Goal: Communication & Community: Answer question/provide support

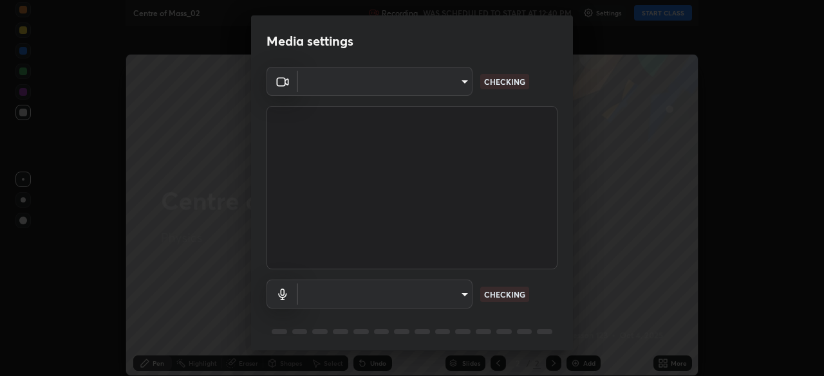
type input "6f19bd17bb1345d3381c364c08f732a45a1be43fbbd3e071611a8edbcb1d3ae0"
type input "b26882c646bee67dc3b344b1dbf842c37ce4767a2daa6019220ab5102cc6c7c8"
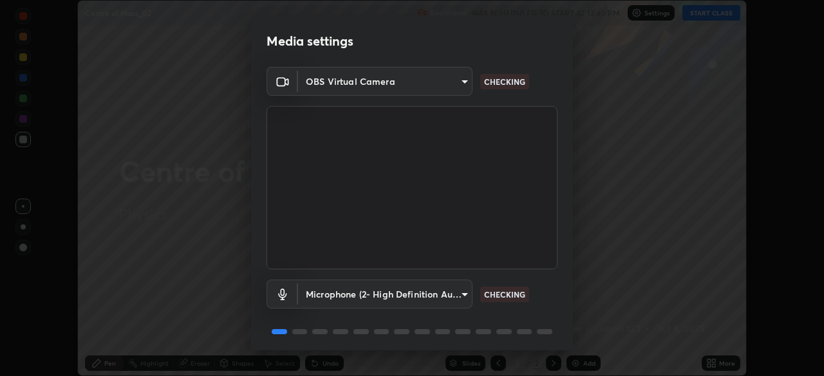
scroll to position [46, 0]
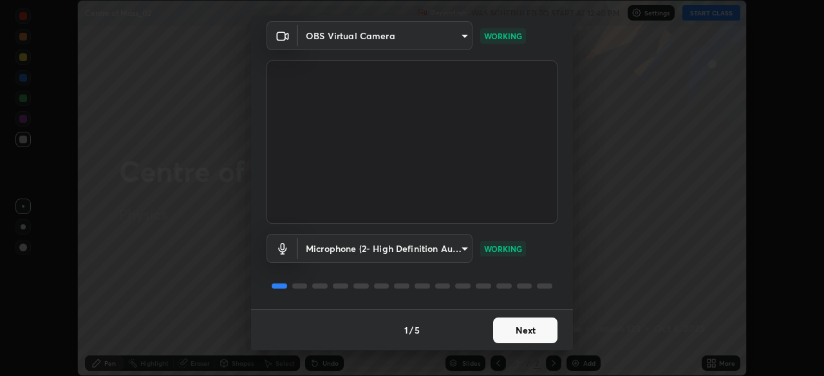
click at [530, 332] on button "Next" at bounding box center [525, 331] width 64 height 26
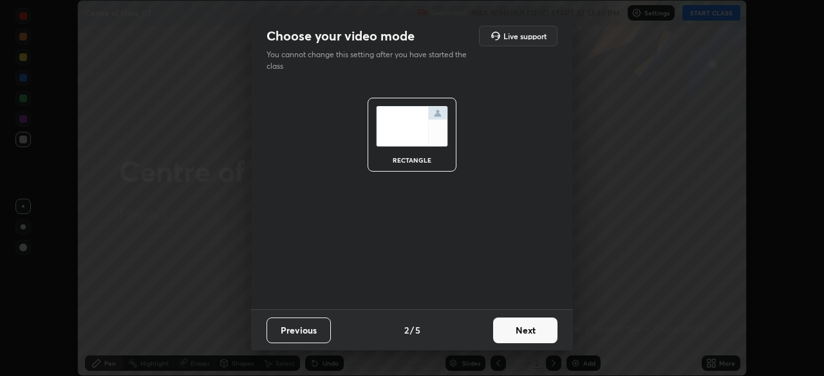
click at [527, 329] on button "Next" at bounding box center [525, 331] width 64 height 26
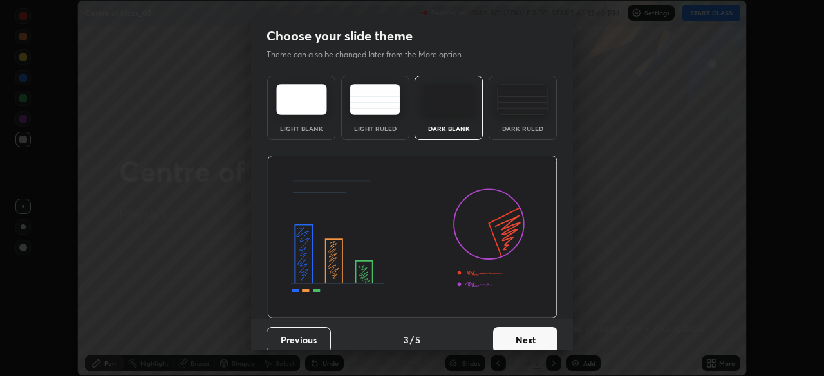
click at [531, 338] on button "Next" at bounding box center [525, 341] width 64 height 26
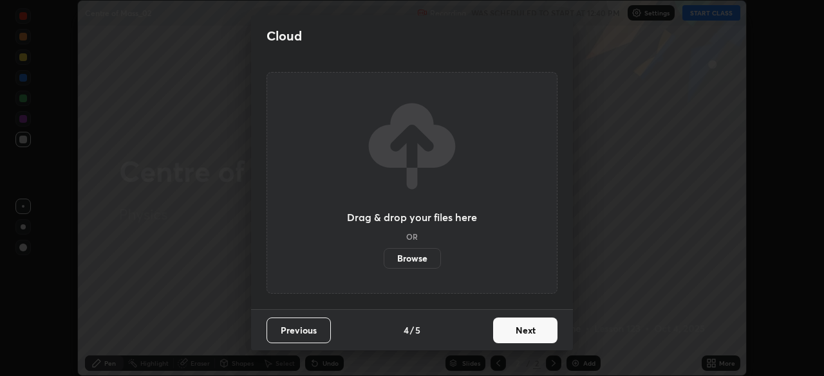
click at [532, 330] on button "Next" at bounding box center [525, 331] width 64 height 26
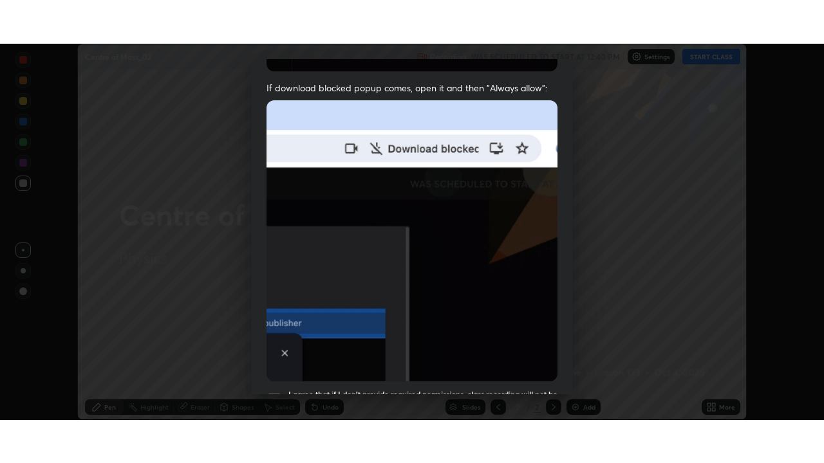
scroll to position [308, 0]
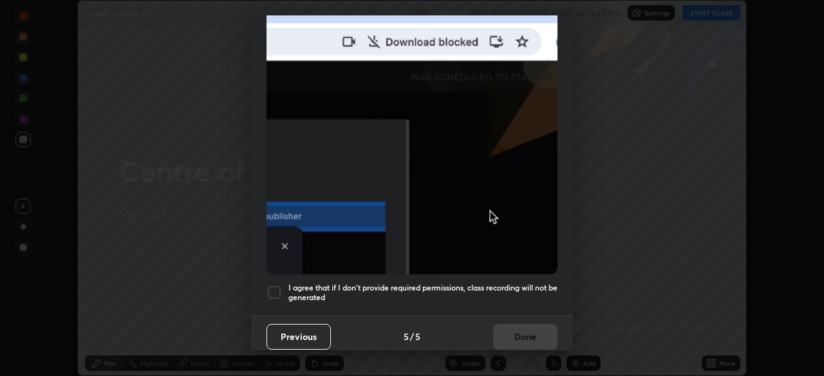
click at [280, 285] on div at bounding box center [273, 292] width 15 height 15
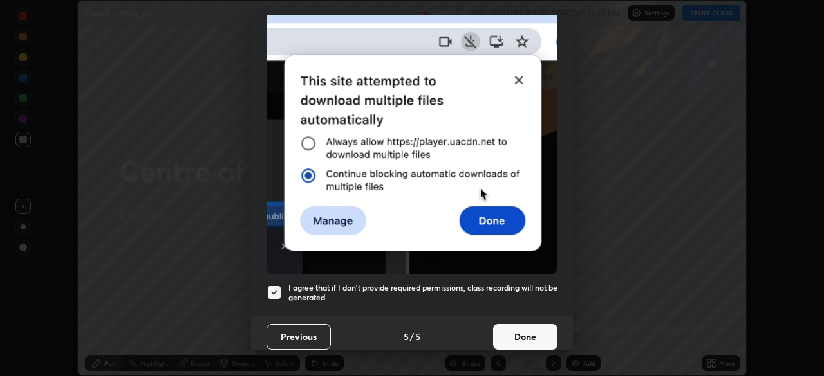
click at [530, 333] on button "Done" at bounding box center [525, 337] width 64 height 26
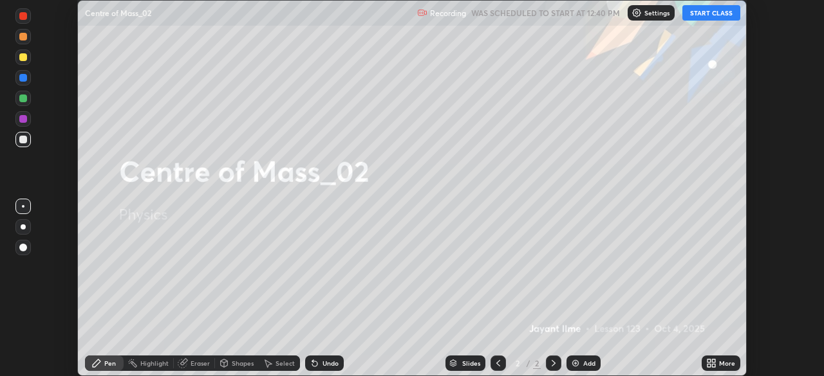
click at [717, 17] on button "START CLASS" at bounding box center [711, 12] width 58 height 15
click at [724, 360] on div "More" at bounding box center [727, 363] width 16 height 6
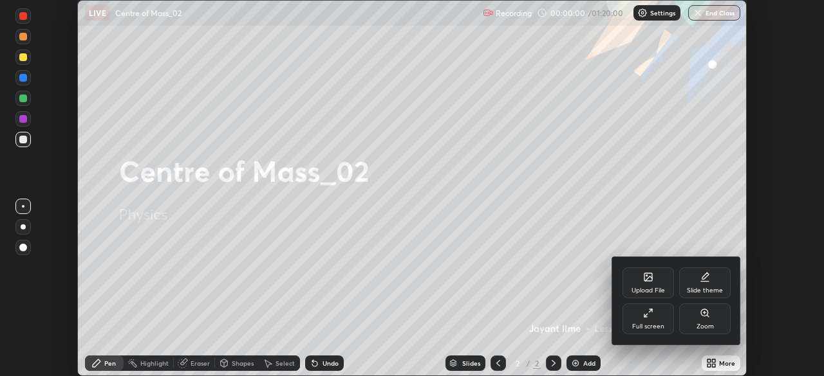
click at [657, 321] on div "Full screen" at bounding box center [647, 319] width 51 height 31
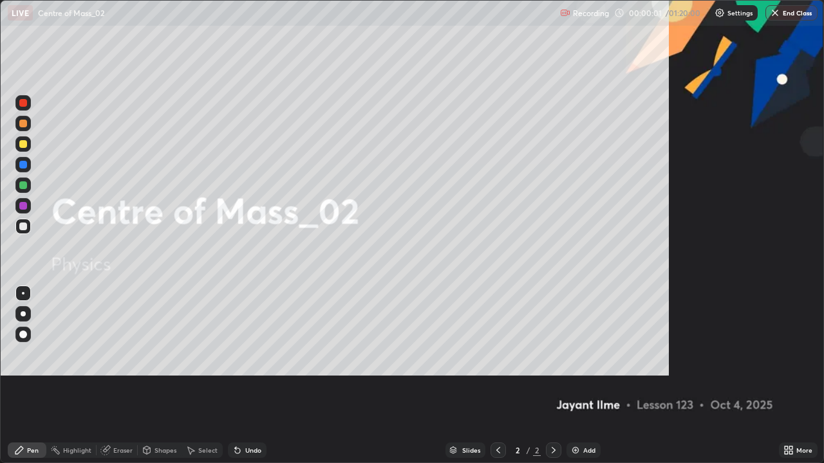
scroll to position [463, 824]
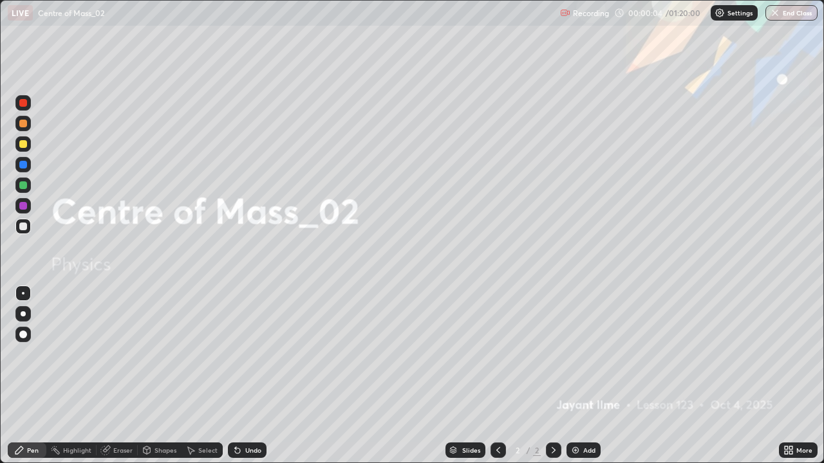
click at [24, 335] on div at bounding box center [23, 335] width 8 height 8
click at [588, 376] on div "Add" at bounding box center [589, 450] width 12 height 6
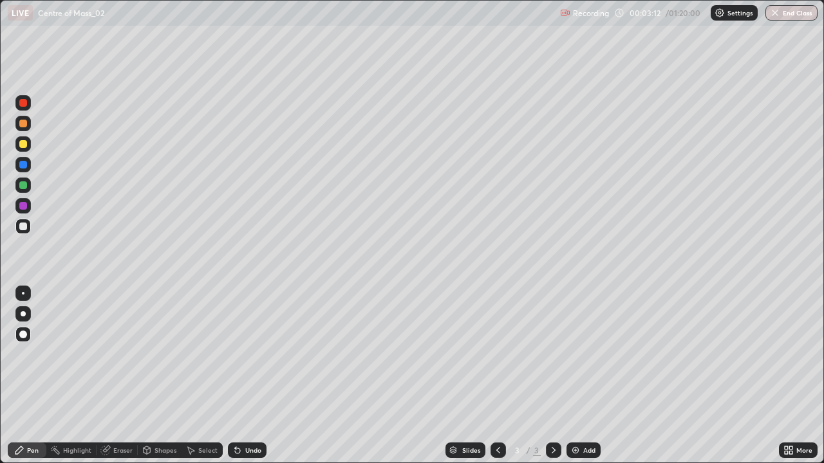
click at [23, 145] on div at bounding box center [23, 144] width 8 height 8
click at [28, 232] on div at bounding box center [22, 226] width 15 height 15
click at [236, 376] on icon at bounding box center [237, 451] width 5 height 5
click at [18, 145] on div at bounding box center [22, 143] width 15 height 15
click at [30, 376] on div "Pen" at bounding box center [27, 450] width 39 height 15
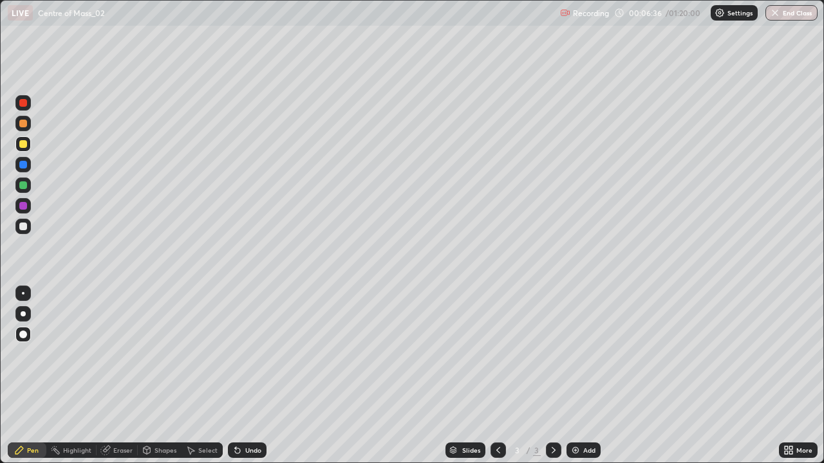
click at [23, 228] on div at bounding box center [23, 227] width 8 height 8
click at [26, 189] on div at bounding box center [22, 185] width 15 height 15
click at [19, 227] on div at bounding box center [22, 226] width 15 height 15
click at [393, 376] on div "Slides 3 / 3 Add" at bounding box center [522, 451] width 512 height 26
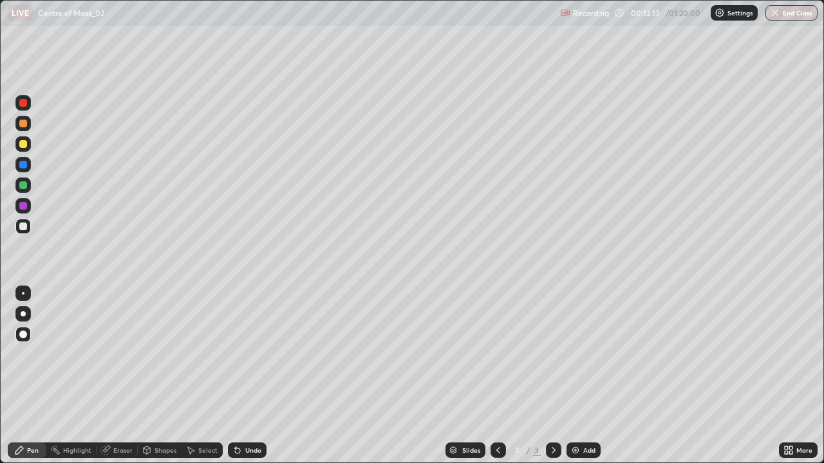
click at [571, 376] on img at bounding box center [575, 450] width 10 height 10
click at [259, 376] on div "Undo" at bounding box center [253, 450] width 16 height 6
click at [248, 376] on div "Undo" at bounding box center [253, 450] width 16 height 6
click at [243, 376] on div "Undo" at bounding box center [247, 450] width 39 height 15
click at [586, 376] on div "Add" at bounding box center [589, 450] width 12 height 6
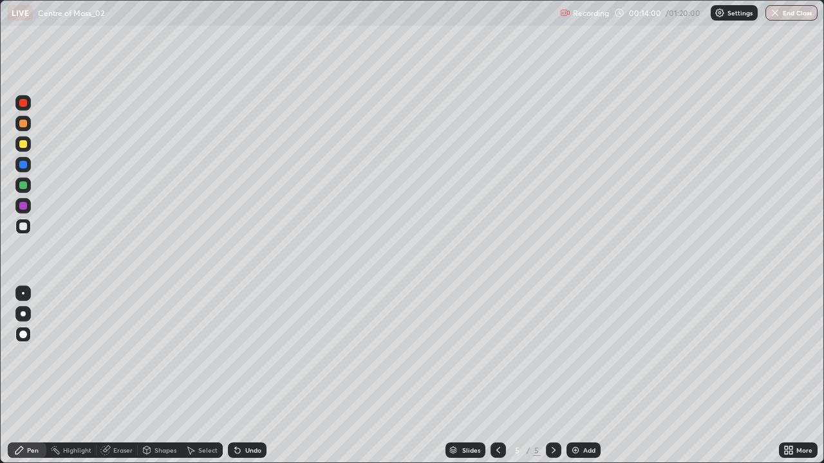
click at [25, 149] on div at bounding box center [22, 143] width 15 height 15
click at [24, 229] on div at bounding box center [23, 227] width 8 height 8
click at [22, 190] on div at bounding box center [22, 185] width 15 height 15
click at [24, 228] on div at bounding box center [23, 227] width 8 height 8
click at [23, 189] on div at bounding box center [23, 185] width 8 height 8
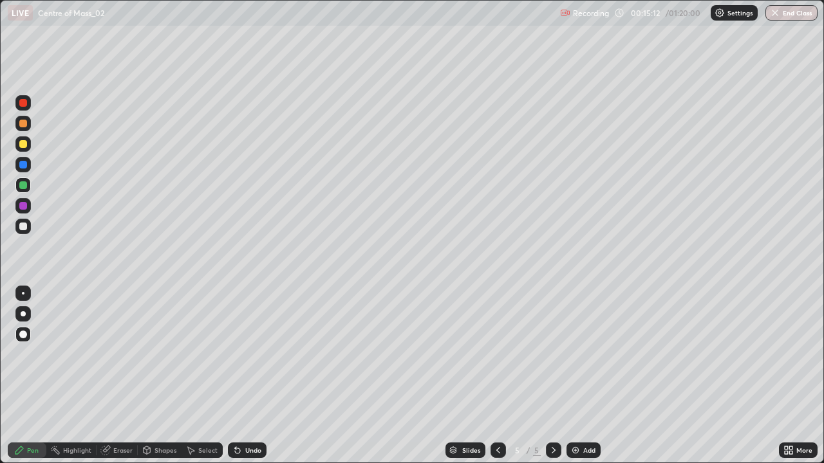
click at [25, 229] on div at bounding box center [23, 227] width 8 height 8
click at [23, 147] on div at bounding box center [23, 144] width 8 height 8
click at [24, 227] on div at bounding box center [23, 227] width 8 height 8
click at [30, 149] on div at bounding box center [22, 144] width 15 height 21
click at [28, 228] on div at bounding box center [22, 226] width 15 height 15
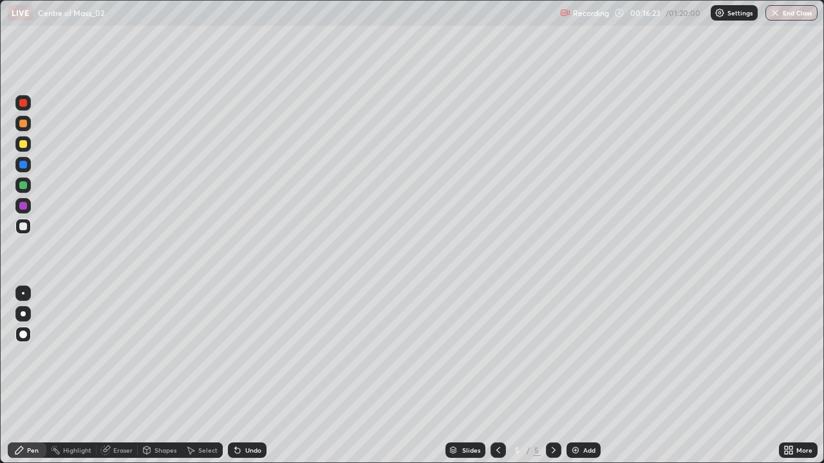
click at [26, 189] on div at bounding box center [22, 185] width 15 height 15
click at [575, 376] on div "Add" at bounding box center [583, 450] width 34 height 15
click at [28, 145] on div at bounding box center [22, 143] width 15 height 15
click at [23, 232] on div at bounding box center [22, 226] width 15 height 15
click at [24, 187] on div at bounding box center [23, 185] width 8 height 8
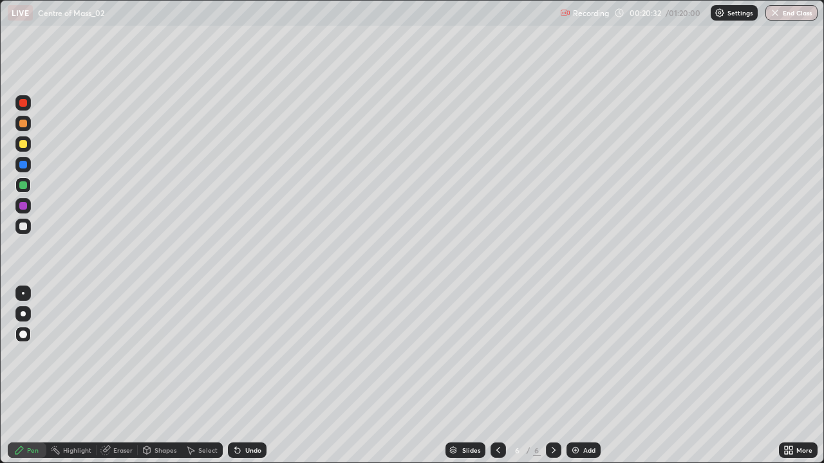
click at [18, 226] on div at bounding box center [22, 226] width 15 height 15
click at [20, 167] on div at bounding box center [23, 165] width 8 height 8
click at [23, 145] on div at bounding box center [23, 144] width 8 height 8
click at [26, 228] on div at bounding box center [23, 227] width 8 height 8
click at [23, 150] on div at bounding box center [22, 143] width 15 height 15
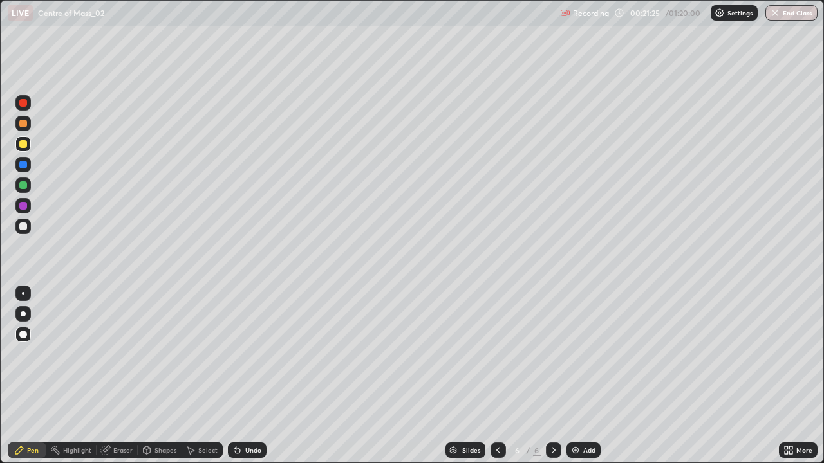
click at [21, 230] on div at bounding box center [23, 227] width 8 height 8
click at [30, 147] on div at bounding box center [22, 143] width 15 height 15
click at [23, 233] on div at bounding box center [22, 226] width 15 height 15
click at [26, 187] on div at bounding box center [23, 185] width 8 height 8
click at [24, 229] on div at bounding box center [23, 227] width 8 height 8
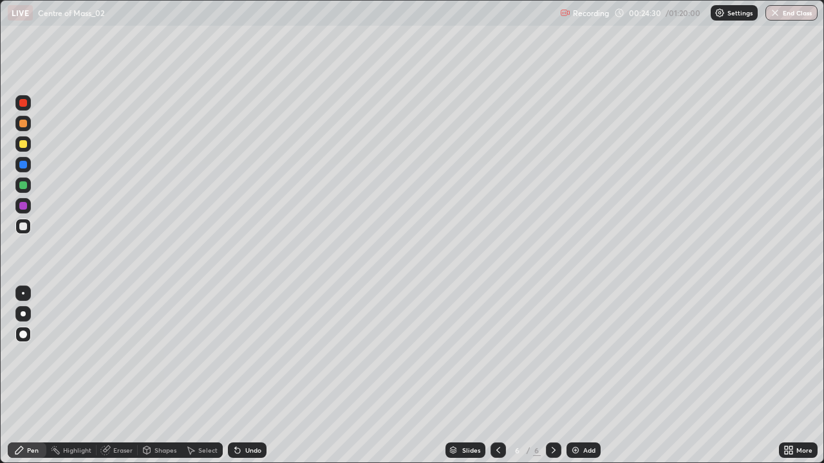
click at [25, 166] on div at bounding box center [23, 165] width 8 height 8
click at [29, 147] on div at bounding box center [22, 143] width 15 height 15
click at [29, 220] on div at bounding box center [22, 226] width 15 height 21
click at [30, 168] on div at bounding box center [22, 164] width 15 height 15
click at [584, 376] on div "Add" at bounding box center [589, 450] width 12 height 6
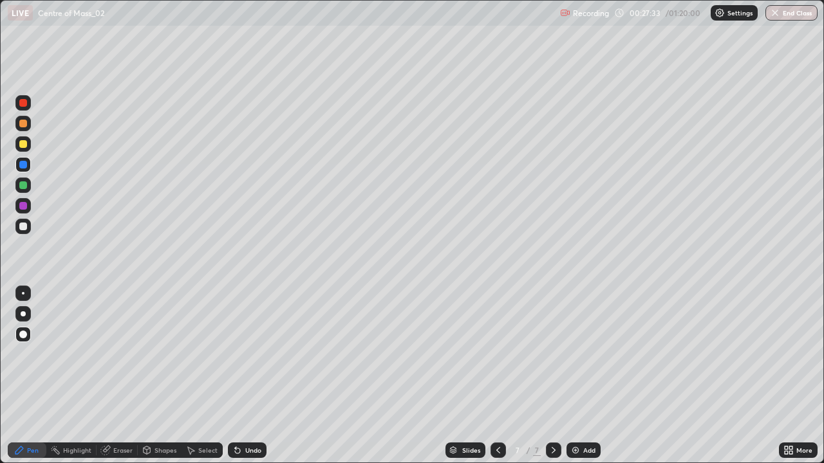
click at [30, 232] on div at bounding box center [22, 226] width 15 height 21
click at [23, 190] on div at bounding box center [22, 185] width 15 height 15
click at [23, 145] on div at bounding box center [23, 144] width 8 height 8
click at [20, 229] on div at bounding box center [23, 227] width 8 height 8
click at [28, 184] on div at bounding box center [22, 185] width 15 height 15
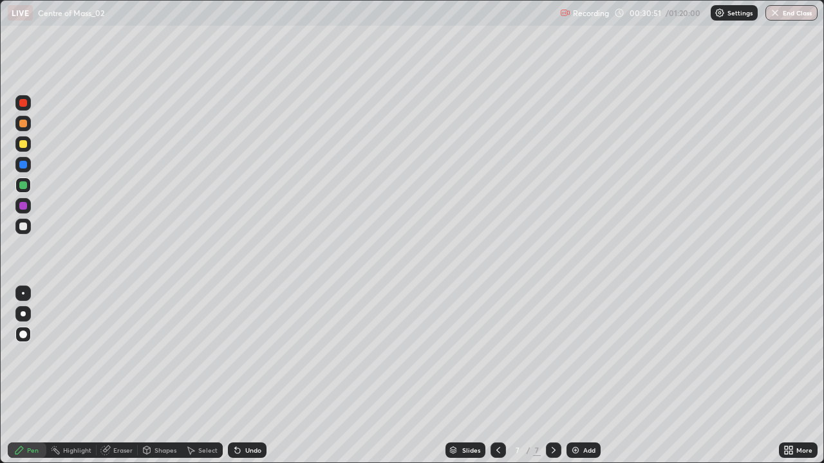
click at [20, 230] on div at bounding box center [22, 226] width 15 height 15
click at [571, 376] on img at bounding box center [575, 450] width 10 height 10
click at [20, 227] on div at bounding box center [23, 227] width 8 height 8
click at [18, 187] on div at bounding box center [22, 185] width 15 height 15
click at [23, 230] on div at bounding box center [23, 227] width 8 height 8
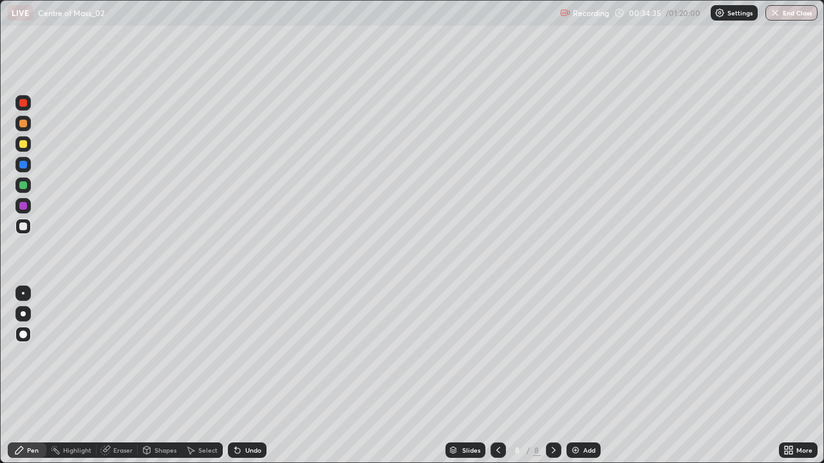
click at [19, 167] on div at bounding box center [22, 164] width 15 height 15
click at [580, 376] on div "Add" at bounding box center [583, 450] width 34 height 15
click at [24, 227] on div at bounding box center [23, 227] width 8 height 8
click at [20, 187] on div at bounding box center [23, 185] width 8 height 8
click at [21, 232] on div at bounding box center [22, 226] width 15 height 15
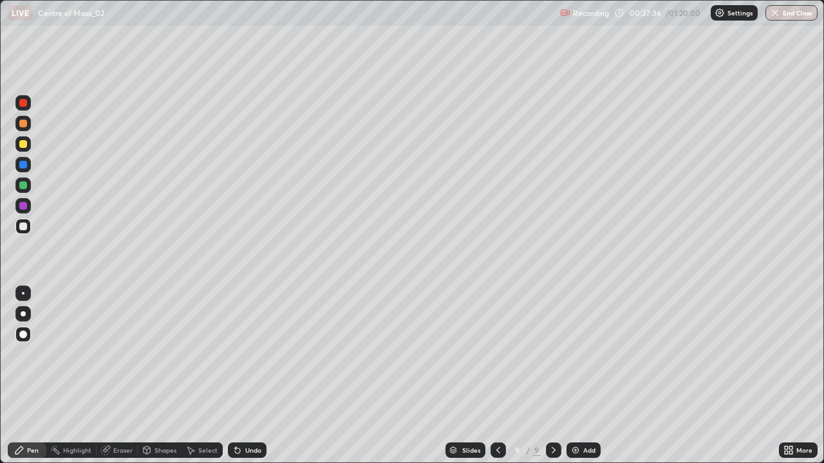
click at [245, 376] on div "Undo" at bounding box center [253, 450] width 16 height 6
click at [245, 376] on div "Undo" at bounding box center [247, 450] width 39 height 15
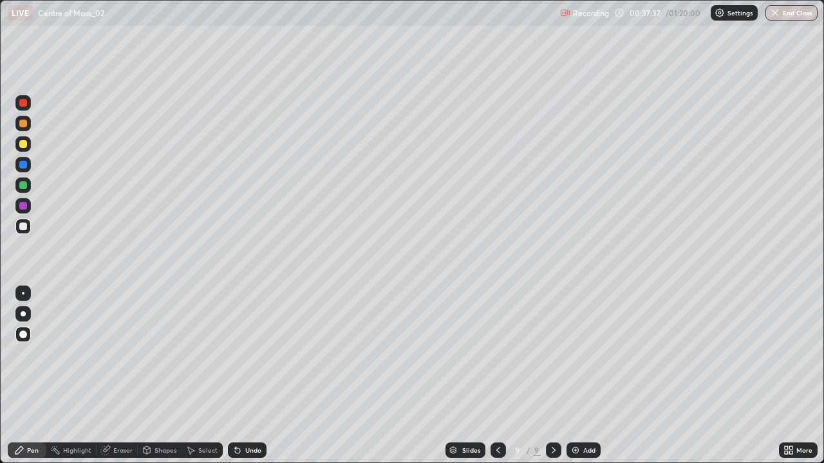
click at [245, 376] on div "Undo" at bounding box center [247, 450] width 39 height 15
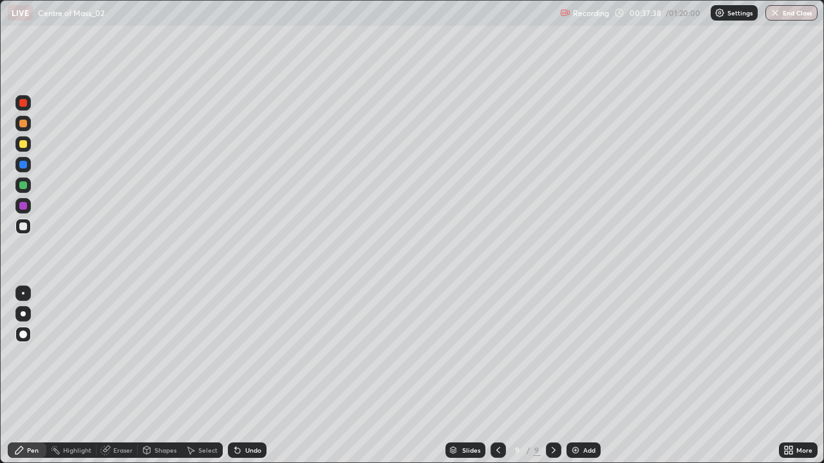
click at [245, 376] on div "Undo" at bounding box center [247, 450] width 39 height 15
click at [23, 104] on div at bounding box center [23, 103] width 8 height 8
click at [24, 227] on div at bounding box center [23, 227] width 8 height 8
click at [118, 376] on div "Eraser" at bounding box center [122, 450] width 19 height 6
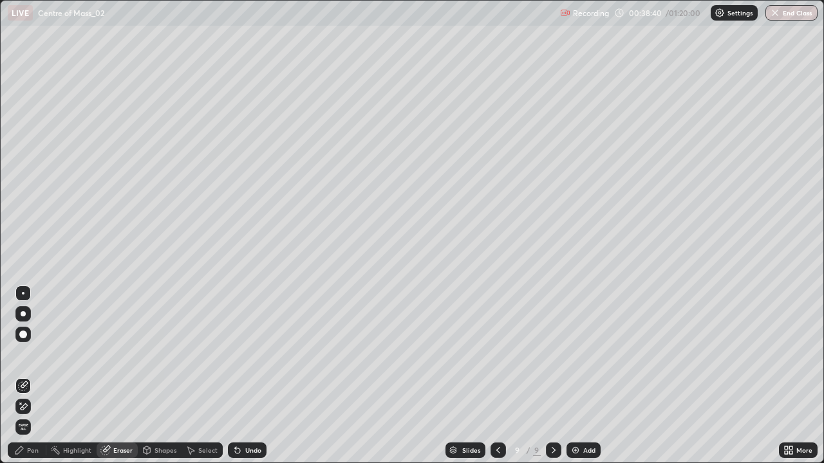
click at [35, 376] on div "Pen" at bounding box center [33, 450] width 12 height 6
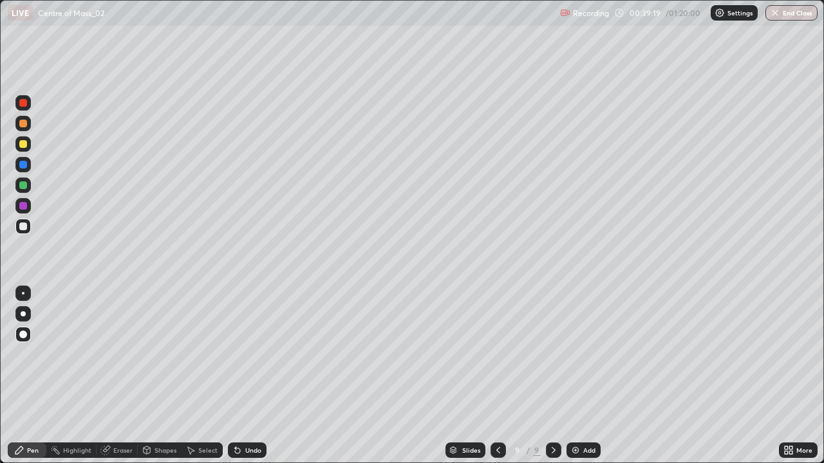
click at [23, 165] on div at bounding box center [23, 165] width 8 height 8
click at [19, 232] on div at bounding box center [22, 226] width 15 height 15
click at [21, 188] on div at bounding box center [23, 185] width 8 height 8
click at [576, 376] on img at bounding box center [575, 450] width 10 height 10
click at [28, 228] on div at bounding box center [22, 226] width 15 height 15
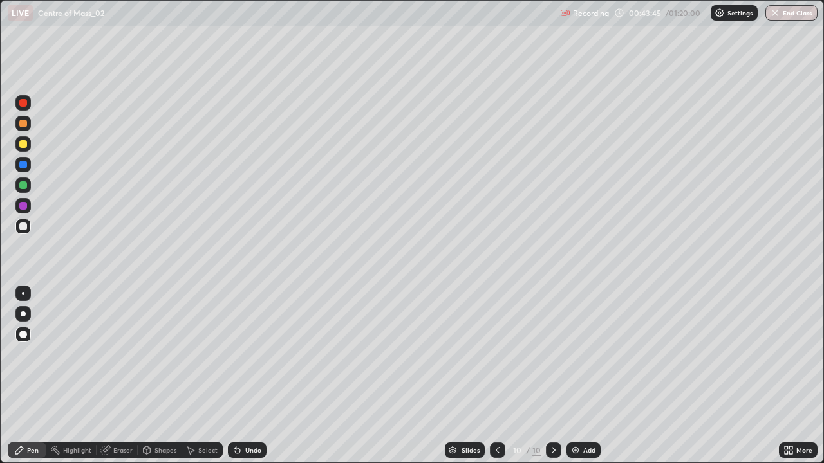
click at [30, 186] on div at bounding box center [22, 185] width 15 height 15
click at [17, 228] on div at bounding box center [22, 226] width 15 height 15
click at [23, 188] on div at bounding box center [23, 185] width 8 height 8
click at [20, 227] on div at bounding box center [23, 227] width 8 height 8
click at [24, 167] on div at bounding box center [23, 165] width 8 height 8
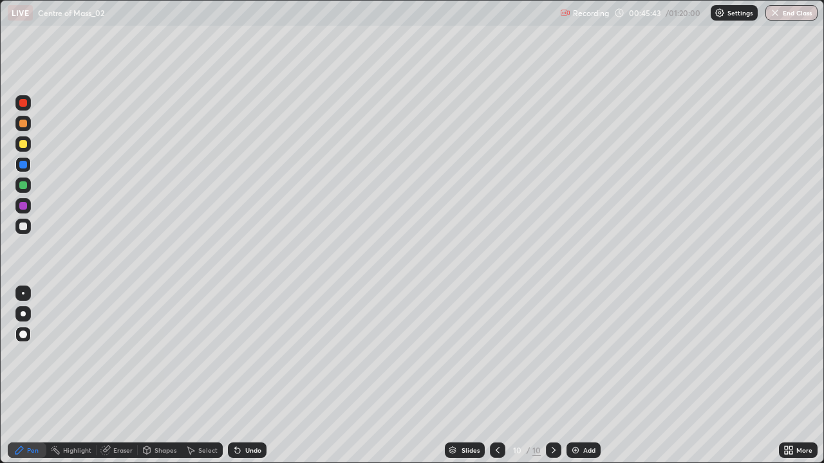
click at [24, 189] on div at bounding box center [23, 185] width 8 height 8
click at [26, 225] on div at bounding box center [23, 227] width 8 height 8
click at [113, 376] on div "Eraser" at bounding box center [122, 450] width 19 height 6
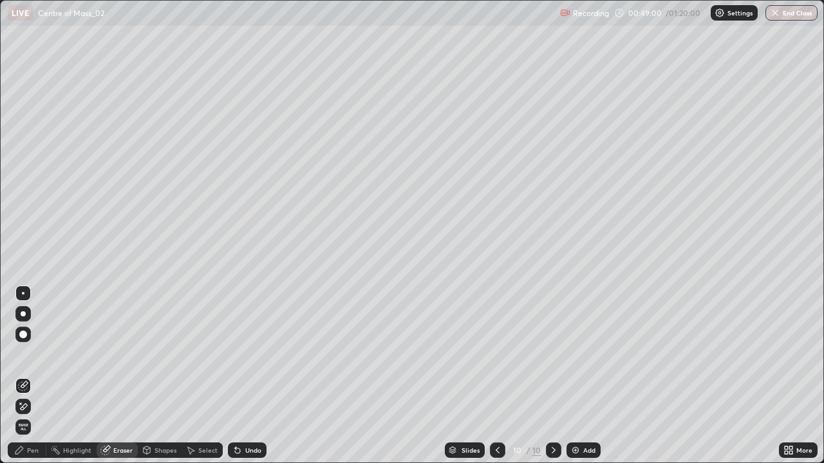
click at [26, 376] on div "Pen" at bounding box center [27, 450] width 39 height 15
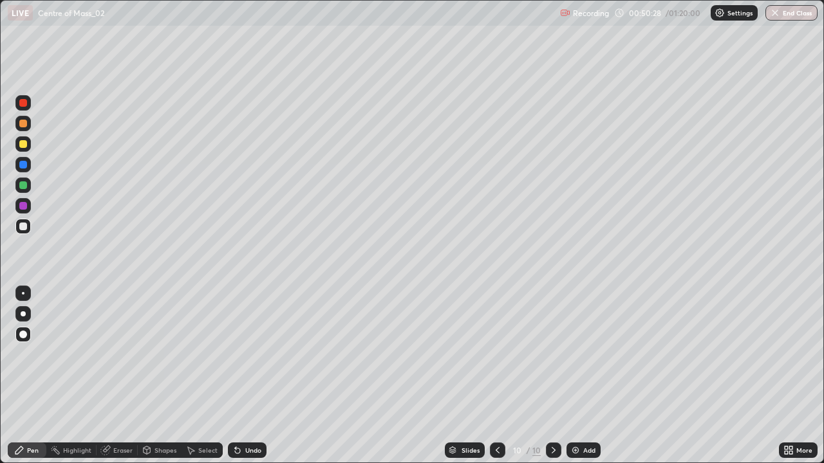
click at [575, 376] on img at bounding box center [575, 450] width 10 height 10
click at [245, 376] on div "Undo" at bounding box center [253, 450] width 16 height 6
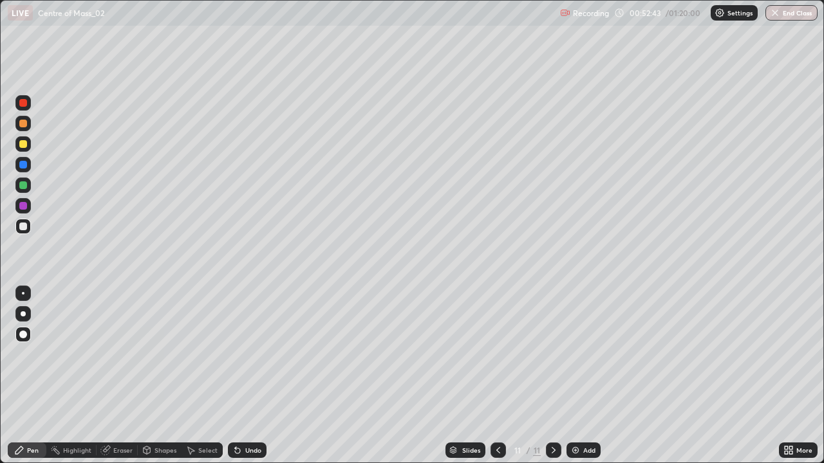
click at [490, 376] on div at bounding box center [497, 450] width 15 height 15
click at [552, 376] on icon at bounding box center [553, 450] width 10 height 10
click at [491, 376] on div at bounding box center [497, 450] width 15 height 15
click at [546, 376] on div at bounding box center [553, 450] width 15 height 15
click at [583, 376] on div "Add" at bounding box center [583, 450] width 34 height 15
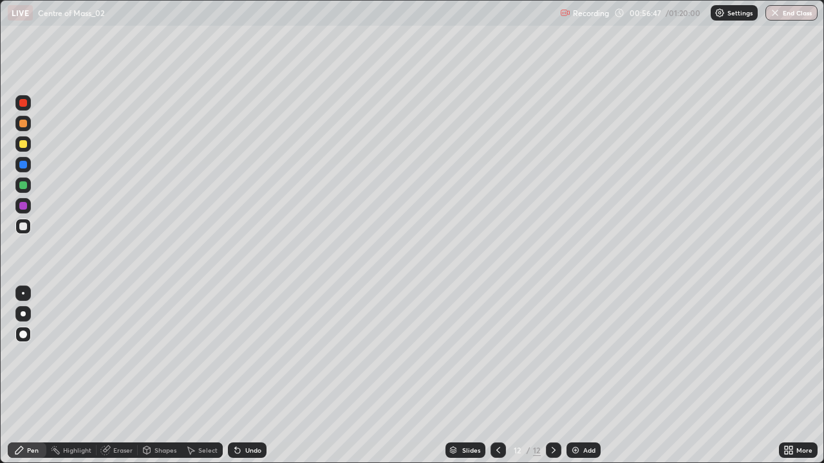
click at [24, 144] on div at bounding box center [23, 144] width 8 height 8
click at [24, 227] on div at bounding box center [23, 227] width 8 height 8
click at [481, 376] on div "Slides" at bounding box center [465, 450] width 40 height 15
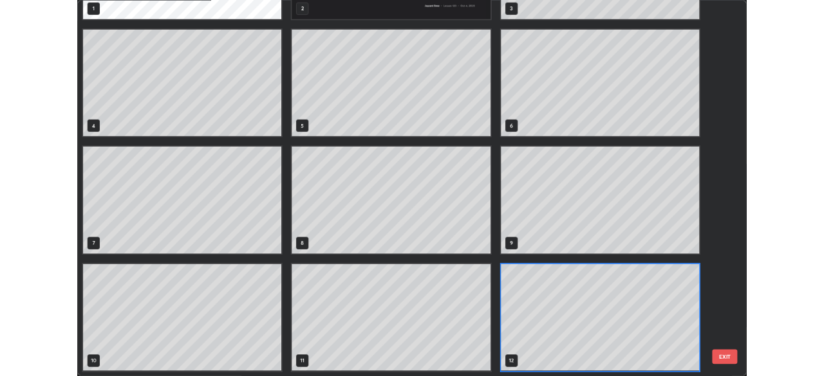
scroll to position [458, 816]
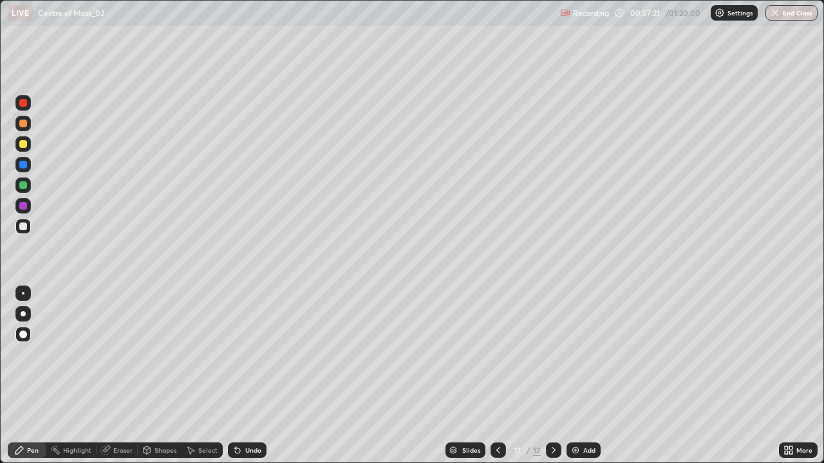
click at [546, 376] on div at bounding box center [553, 450] width 15 height 15
click at [28, 147] on div at bounding box center [22, 143] width 15 height 15
click at [249, 376] on div "Undo" at bounding box center [253, 450] width 16 height 6
click at [23, 231] on div at bounding box center [22, 226] width 15 height 15
click at [20, 189] on div at bounding box center [22, 185] width 15 height 15
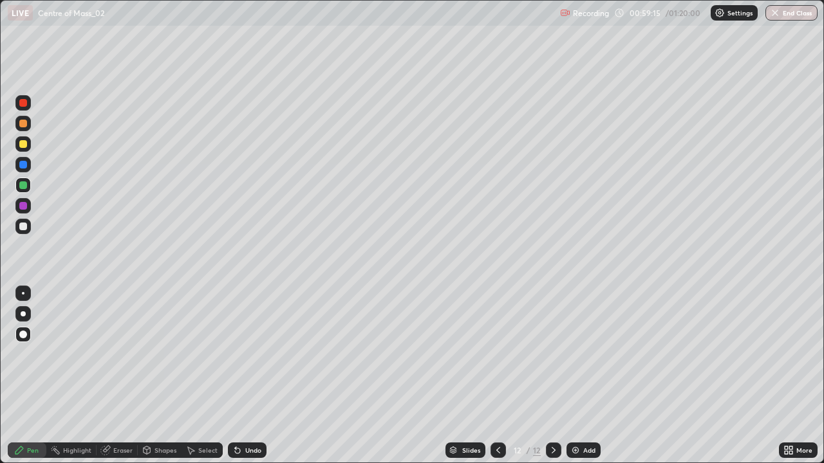
click at [20, 228] on div at bounding box center [23, 227] width 8 height 8
click at [29, 146] on div at bounding box center [22, 143] width 15 height 15
click at [23, 227] on div at bounding box center [23, 227] width 8 height 8
click at [245, 376] on div "Undo" at bounding box center [253, 450] width 16 height 6
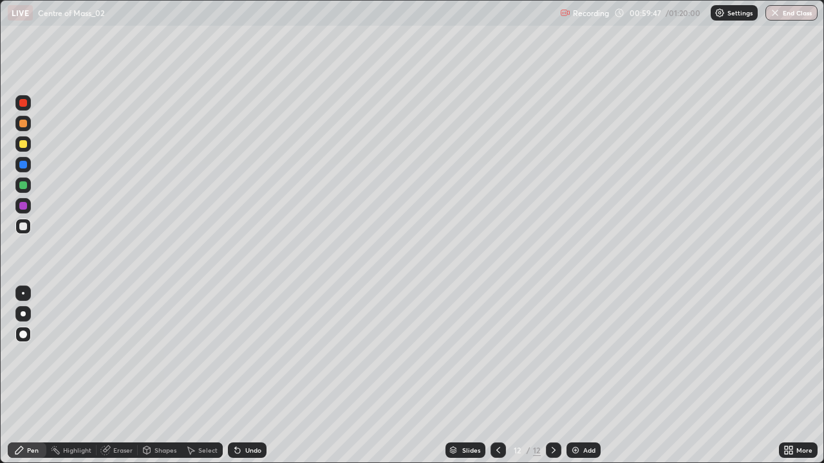
click at [246, 376] on div "Undo" at bounding box center [253, 450] width 16 height 6
click at [497, 376] on icon at bounding box center [498, 450] width 10 height 10
click at [546, 376] on div at bounding box center [553, 450] width 15 height 15
click at [245, 376] on div "Undo" at bounding box center [253, 450] width 16 height 6
click at [247, 376] on div "Undo" at bounding box center [253, 450] width 16 height 6
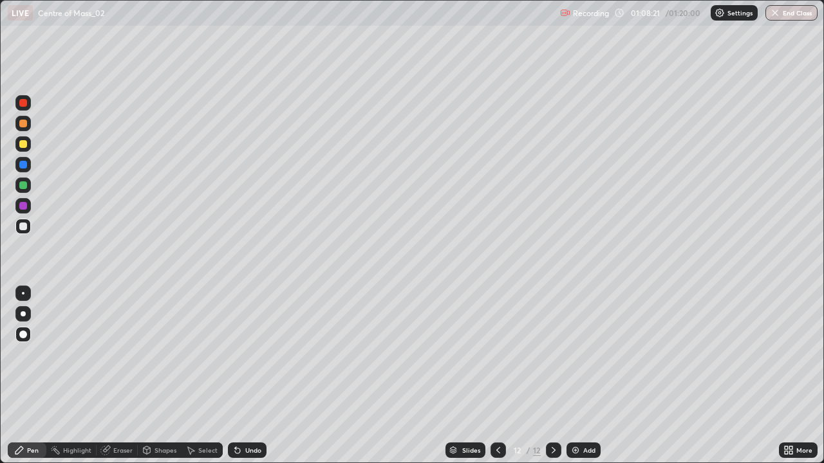
click at [574, 376] on img at bounding box center [575, 450] width 10 height 10
click at [239, 376] on icon at bounding box center [237, 450] width 10 height 10
click at [242, 376] on div "Undo" at bounding box center [247, 450] width 39 height 15
click at [249, 376] on div "Undo" at bounding box center [247, 450] width 39 height 15
click at [23, 186] on div at bounding box center [23, 185] width 8 height 8
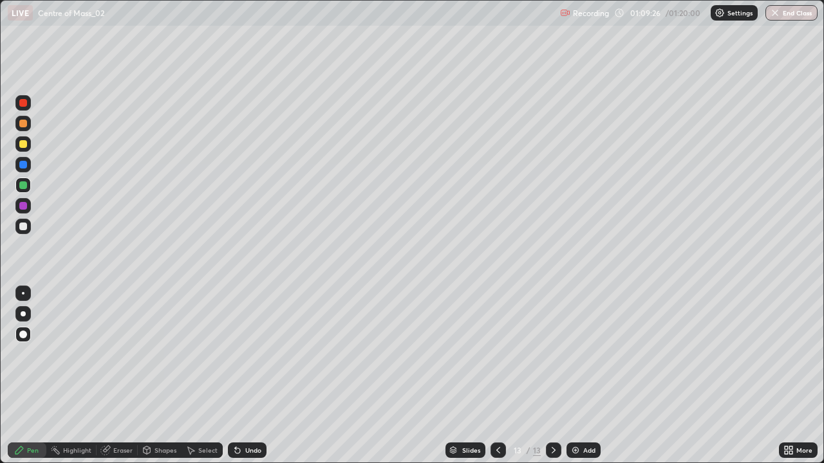
click at [22, 227] on div at bounding box center [23, 227] width 8 height 8
click at [21, 188] on div at bounding box center [23, 185] width 8 height 8
click at [28, 147] on div at bounding box center [22, 143] width 15 height 15
click at [22, 228] on div at bounding box center [23, 227] width 8 height 8
click at [22, 185] on div at bounding box center [23, 185] width 8 height 8
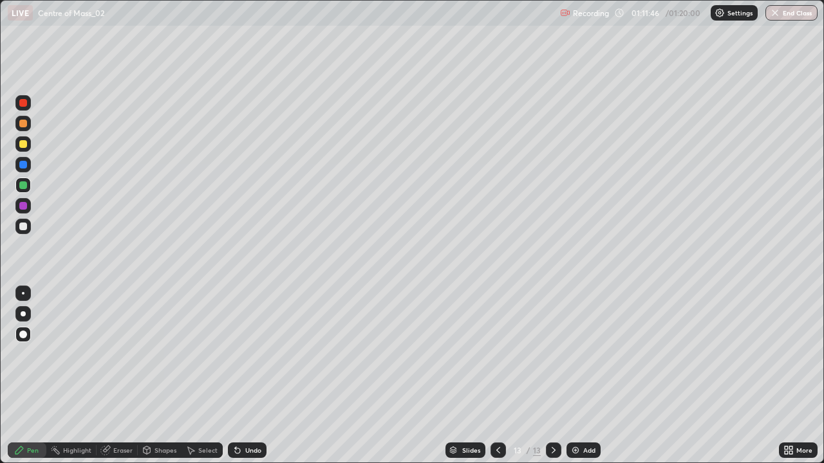
click at [24, 227] on div at bounding box center [23, 227] width 8 height 8
click at [236, 376] on icon at bounding box center [237, 451] width 5 height 5
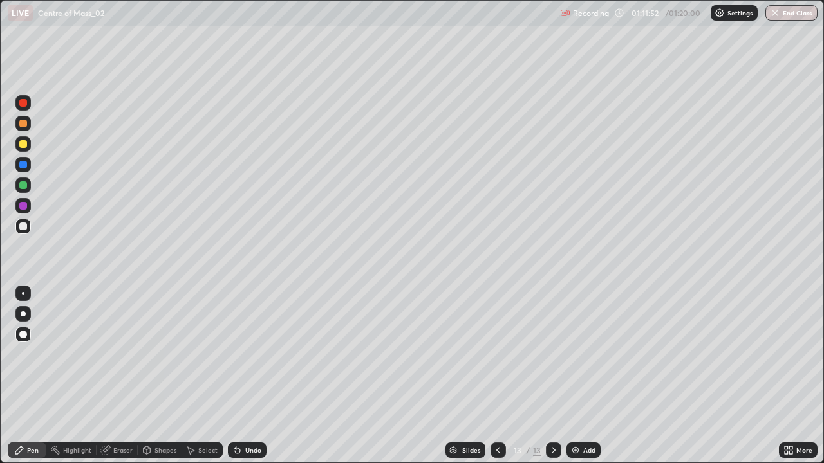
click at [236, 376] on icon at bounding box center [237, 451] width 5 height 5
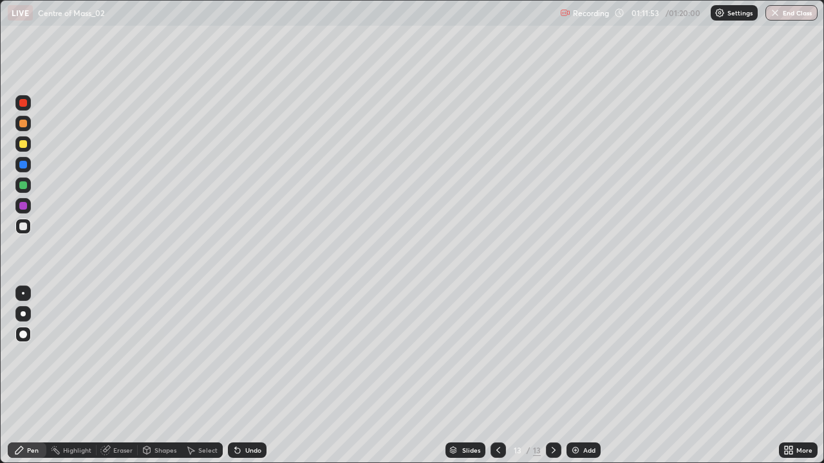
click at [24, 230] on div at bounding box center [23, 227] width 8 height 8
click at [20, 147] on div at bounding box center [23, 144] width 8 height 8
click at [23, 186] on div at bounding box center [23, 185] width 8 height 8
click at [26, 227] on div at bounding box center [23, 227] width 8 height 8
click at [162, 376] on div "Shapes" at bounding box center [165, 450] width 22 height 6
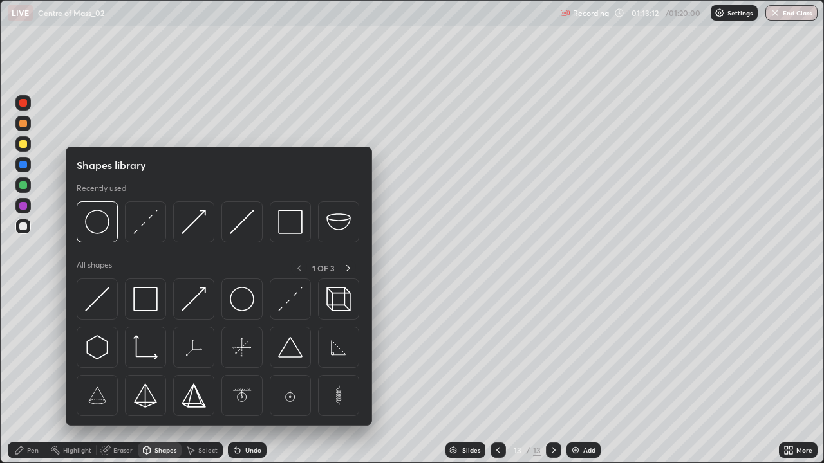
click at [117, 376] on div "Eraser" at bounding box center [122, 450] width 19 height 6
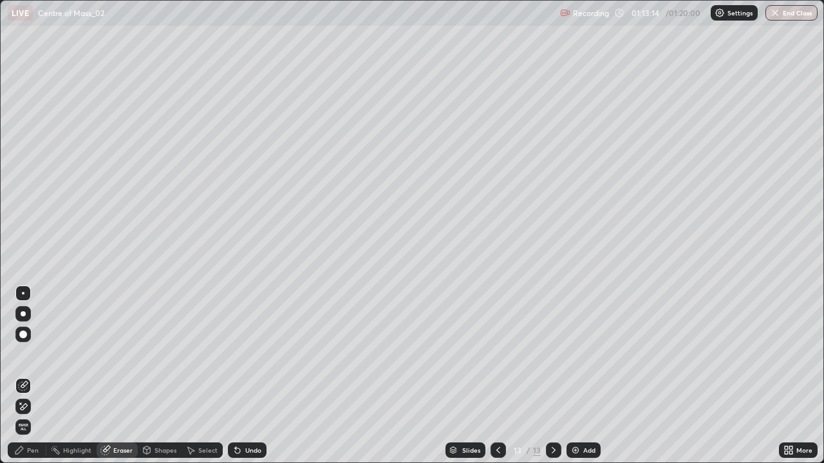
click at [32, 376] on div "Pen" at bounding box center [33, 450] width 12 height 6
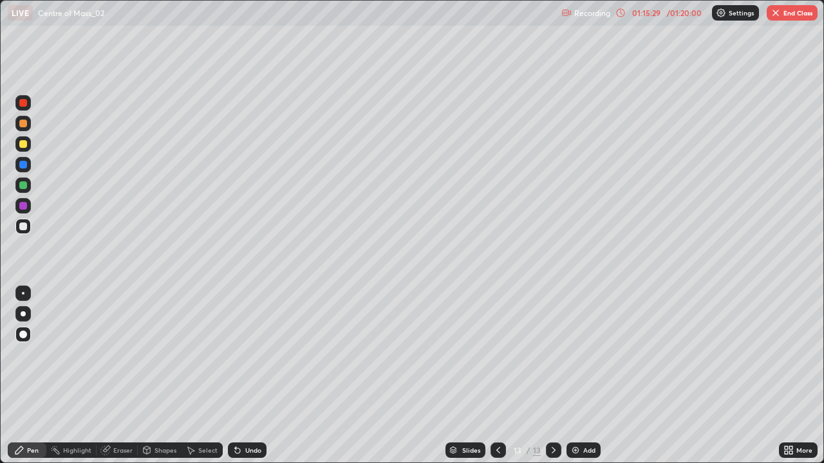
click at [115, 376] on div "Eraser" at bounding box center [122, 450] width 19 height 6
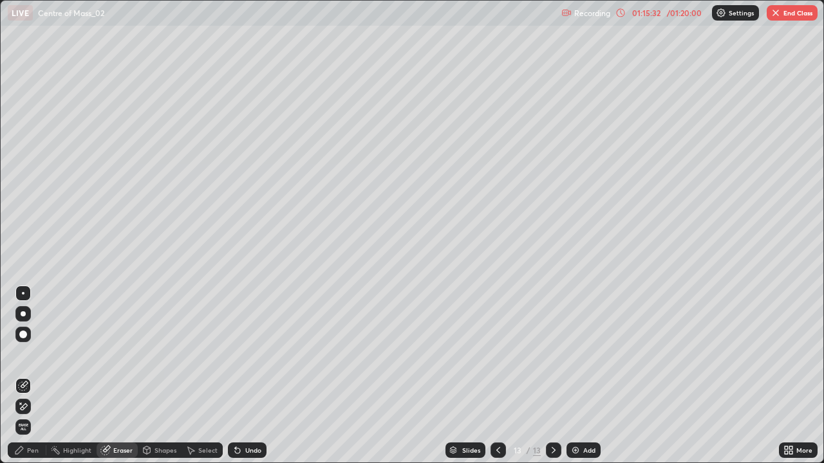
click at [34, 376] on div "Pen" at bounding box center [33, 450] width 12 height 6
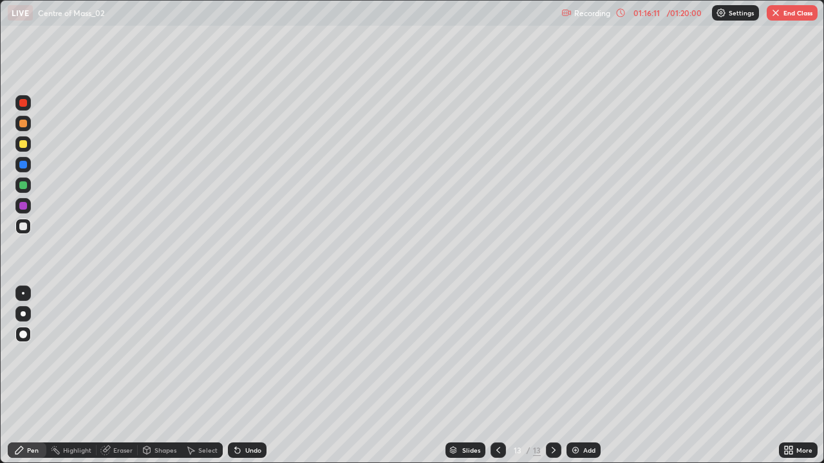
click at [106, 376] on div "Eraser" at bounding box center [117, 451] width 41 height 26
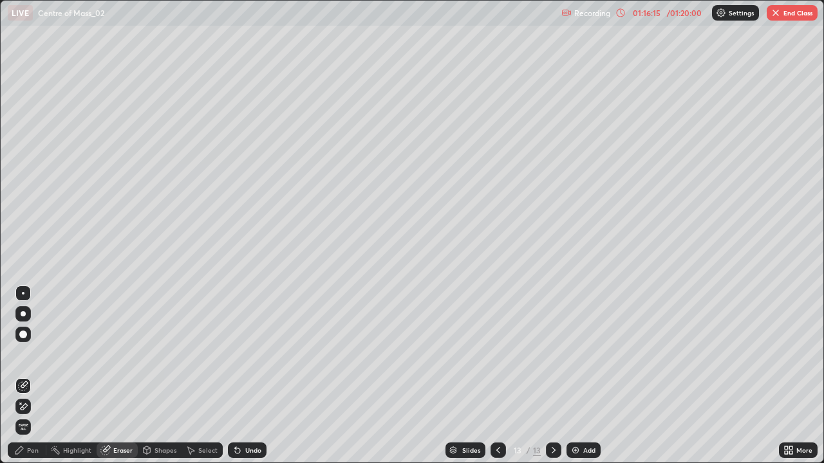
click at [23, 314] on div at bounding box center [23, 313] width 5 height 5
click at [30, 376] on div "Pen" at bounding box center [33, 450] width 12 height 6
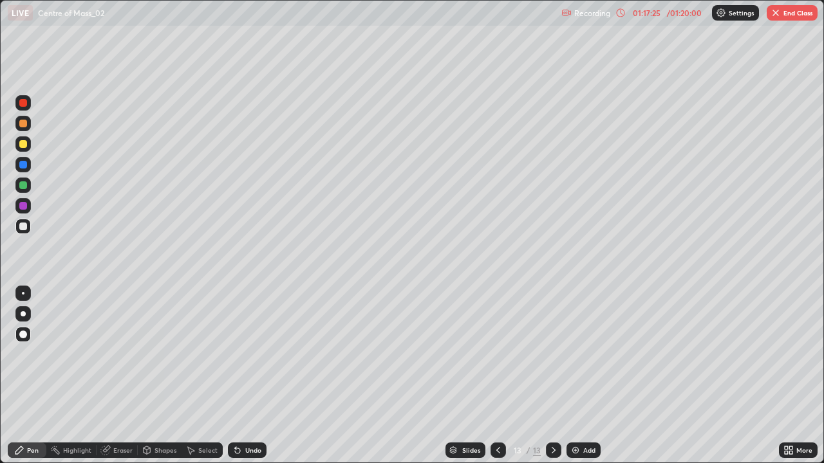
click at [24, 187] on div at bounding box center [23, 185] width 8 height 8
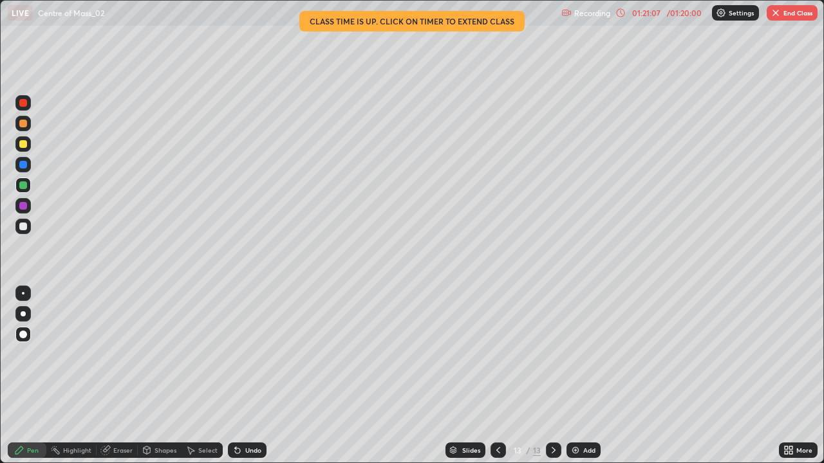
click at [493, 376] on icon at bounding box center [498, 450] width 10 height 10
click at [501, 376] on icon at bounding box center [498, 450] width 10 height 10
click at [550, 376] on div at bounding box center [553, 450] width 15 height 15
click at [496, 376] on icon at bounding box center [498, 450] width 10 height 10
click at [496, 376] on icon at bounding box center [498, 450] width 4 height 6
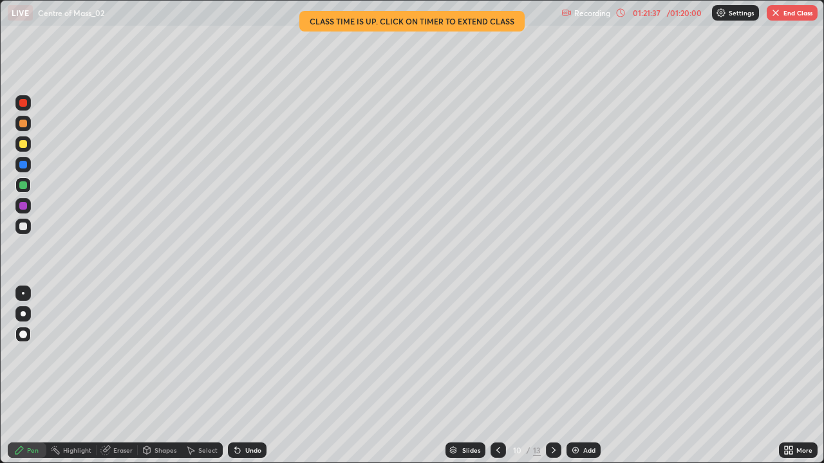
click at [573, 376] on div "Add" at bounding box center [583, 450] width 34 height 15
click at [577, 376] on img at bounding box center [575, 450] width 10 height 10
click at [584, 376] on div "Add" at bounding box center [589, 450] width 12 height 6
click at [784, 18] on button "End Class" at bounding box center [791, 12] width 51 height 15
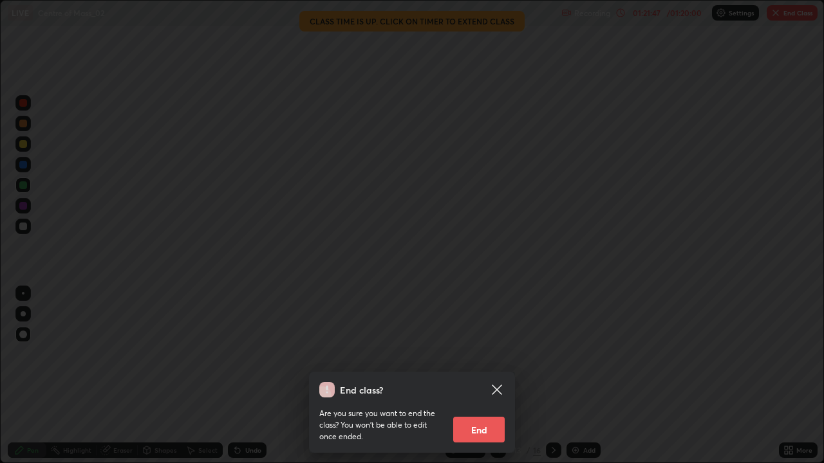
click at [488, 376] on button "End" at bounding box center [478, 430] width 51 height 26
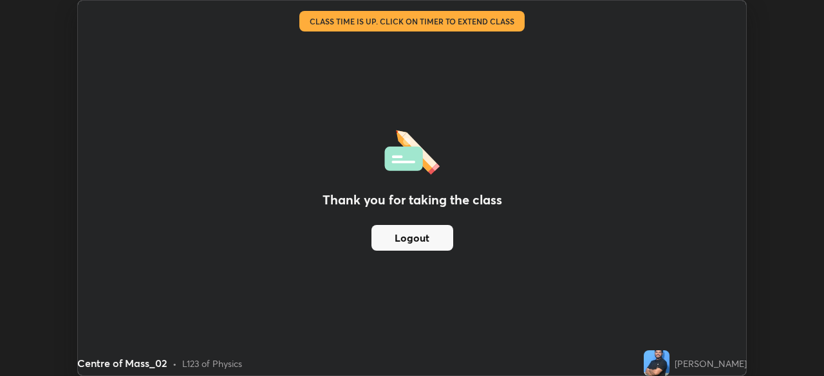
scroll to position [63971, 63524]
